Goal: Information Seeking & Learning: Understand process/instructions

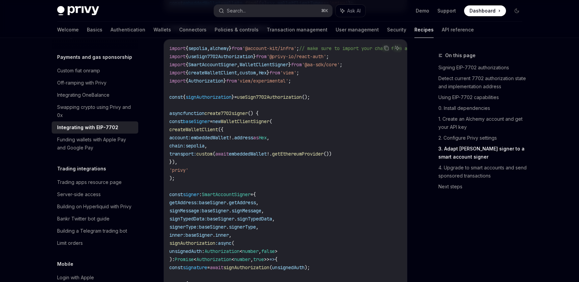
scroll to position [1116, 0]
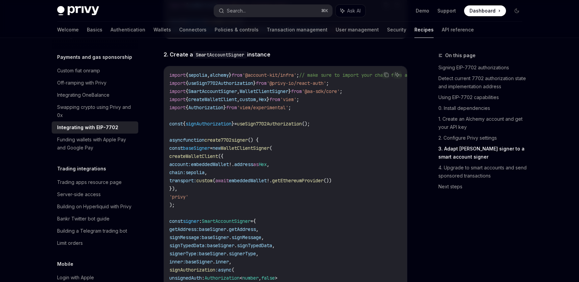
click at [463, 146] on link "3. Adapt [PERSON_NAME] signer to a smart account signer" at bounding box center [482, 152] width 89 height 19
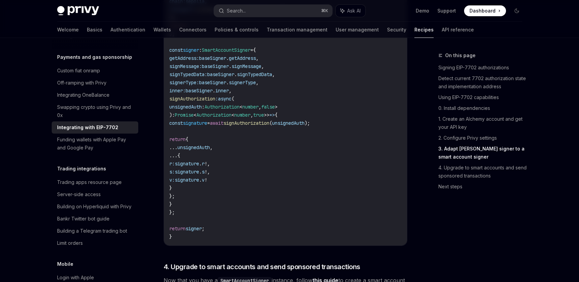
scroll to position [1244, 0]
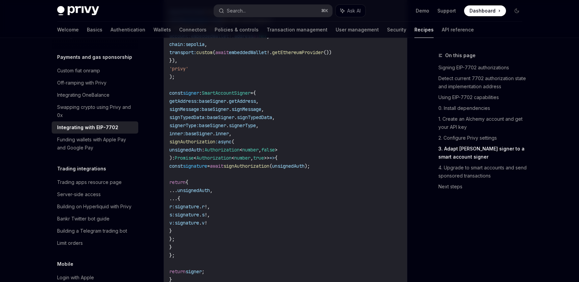
click at [462, 152] on link "3. Adapt [PERSON_NAME] signer to a smart account signer" at bounding box center [482, 152] width 89 height 19
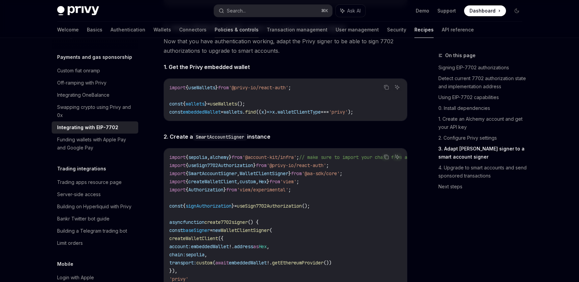
scroll to position [1020, 0]
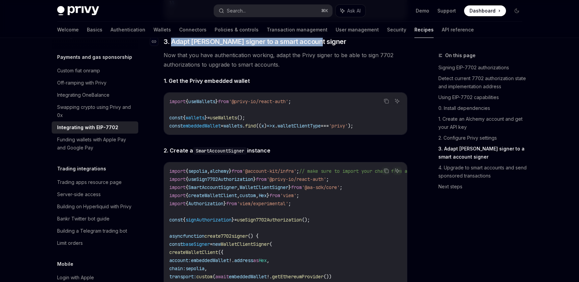
drag, startPoint x: 335, startPoint y: 56, endPoint x: 172, endPoint y: 56, distance: 163.8
click at [172, 46] on h3 "​ 3. Adapt [PERSON_NAME] signer to a smart account signer" at bounding box center [284, 41] width 243 height 9
copy span "Adapt [PERSON_NAME] signer to a smart account signer"
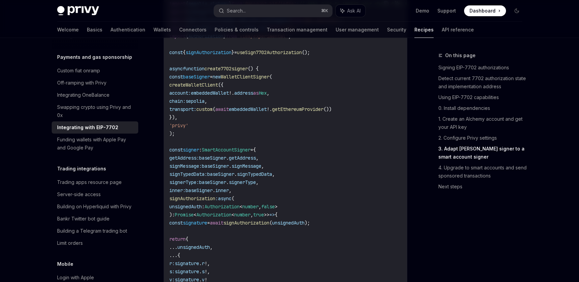
scroll to position [1191, 0]
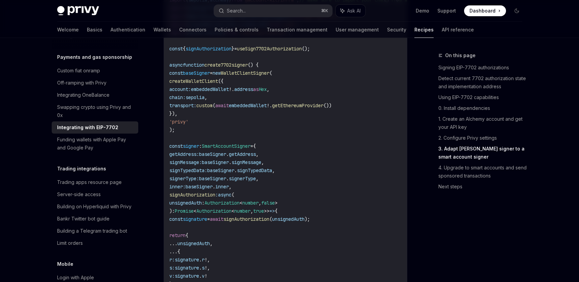
click at [297, 136] on code "import { sepolia , alchemy } from '@account-kit/infra' ; // make sure to import…" at bounding box center [323, 166] width 308 height 340
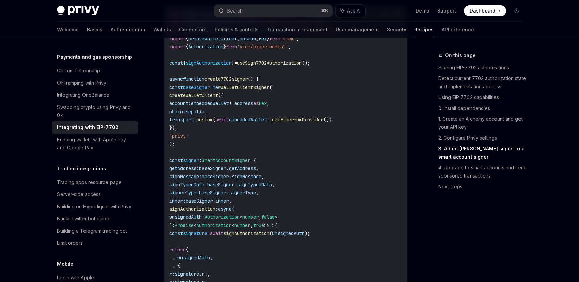
scroll to position [1176, 0]
drag, startPoint x: 175, startPoint y: 103, endPoint x: 191, endPoint y: 161, distance: 60.2
click at [191, 161] on code "import { sepolia , alchemy } from '@account-kit/infra' ; // make sure to import…" at bounding box center [323, 181] width 308 height 340
copy code "const baseSigner = new WalletClientSigner ( createWalletClient ({ account: embe…"
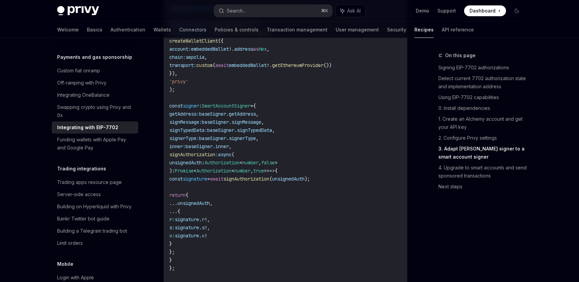
scroll to position [1290, 0]
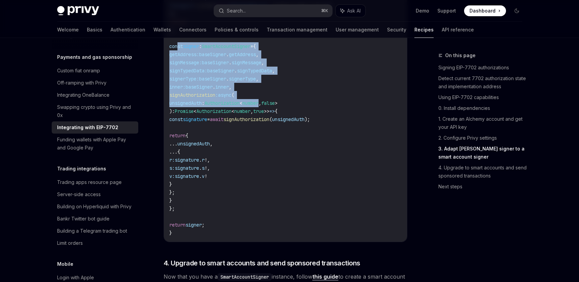
drag, startPoint x: 176, startPoint y: 61, endPoint x: 281, endPoint y: 118, distance: 119.2
click at [282, 118] on code "import { sepolia , alchemy } from '@account-kit/infra' ; // make sure to import…" at bounding box center [323, 66] width 308 height 340
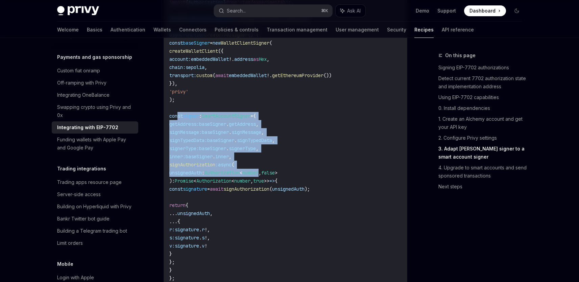
scroll to position [1237, 0]
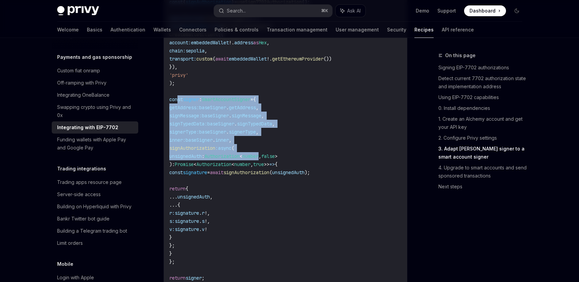
click at [277, 165] on code "import { sepolia , alchemy } from '@account-kit/infra' ; // make sure to import…" at bounding box center [323, 119] width 308 height 340
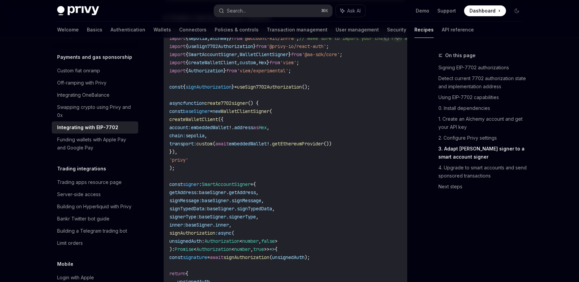
scroll to position [1153, 0]
click at [474, 172] on link "4. Upgrade to smart accounts and send sponsored transactions" at bounding box center [482, 171] width 89 height 19
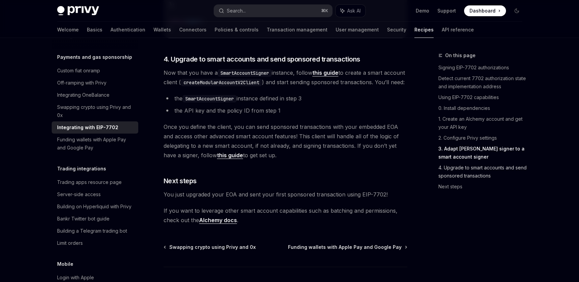
scroll to position [1514, 0]
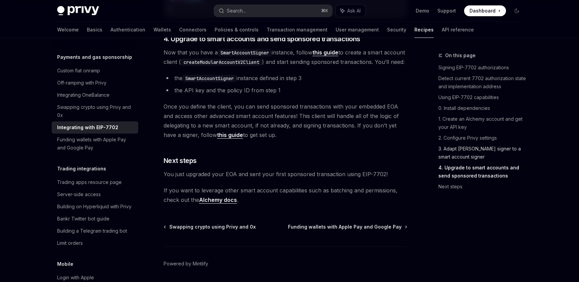
click at [472, 149] on link "3. Adapt [PERSON_NAME] signer to a smart account signer" at bounding box center [482, 152] width 89 height 19
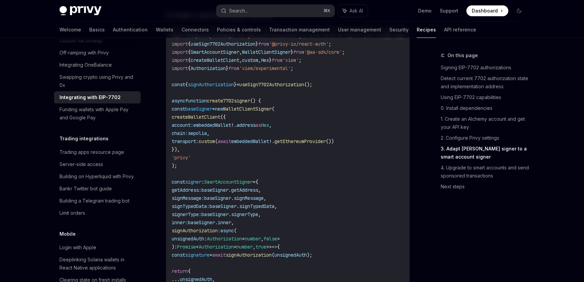
scroll to position [1157, 0]
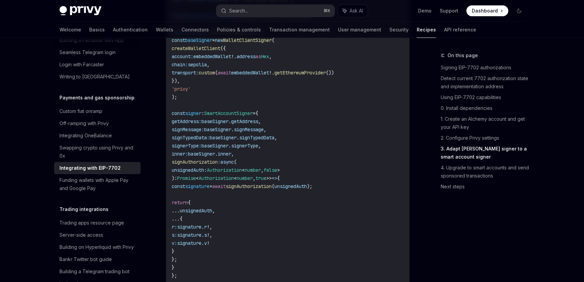
scroll to position [1190, 0]
